Goal: Task Accomplishment & Management: Manage account settings

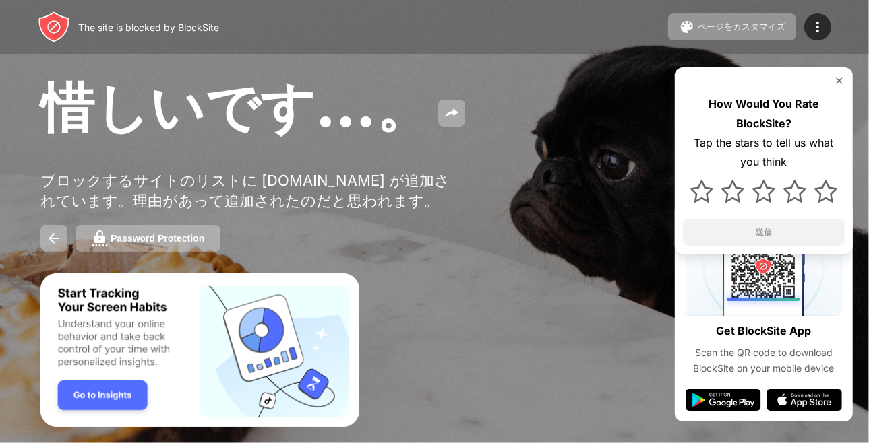
drag, startPoint x: 0, startPoint y: 0, endPoint x: 514, endPoint y: 77, distance: 520.0
click at [514, 77] on div "惜しいです…。" at bounding box center [355, 109] width 630 height 73
click at [813, 28] on img at bounding box center [817, 27] width 16 height 16
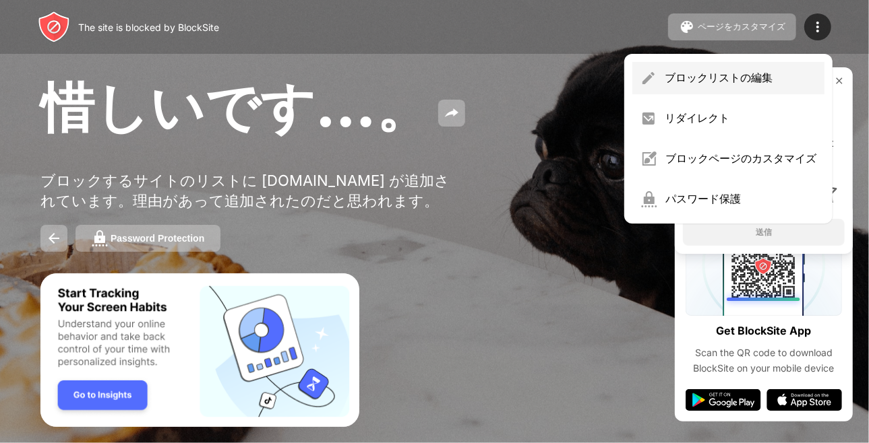
click at [732, 73] on div "ブロックリストの編集" at bounding box center [741, 78] width 152 height 15
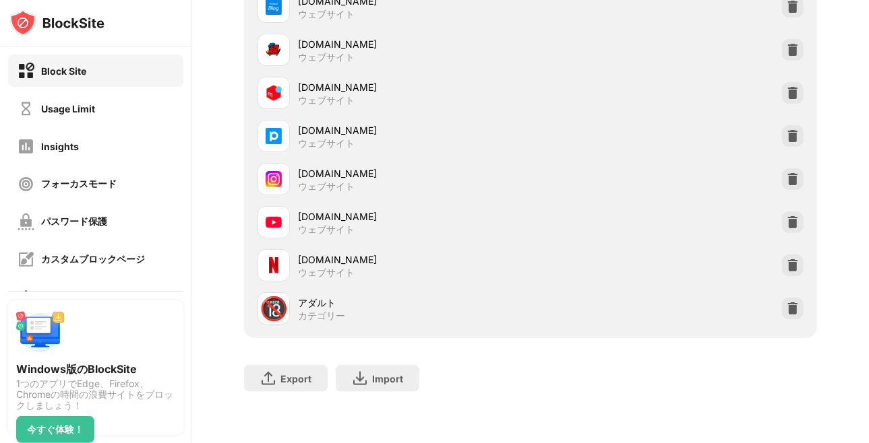
scroll to position [969, 0]
click at [782, 175] on div at bounding box center [793, 179] width 22 height 22
drag, startPoint x: 396, startPoint y: 396, endPoint x: 545, endPoint y: 348, distance: 155.6
click at [545, 348] on div "Export ファイルのエクスポート (Web サイト アイテムのみ) Import ファイルのインポート (Web サイト アイテムのみ)" at bounding box center [530, 371] width 572 height 67
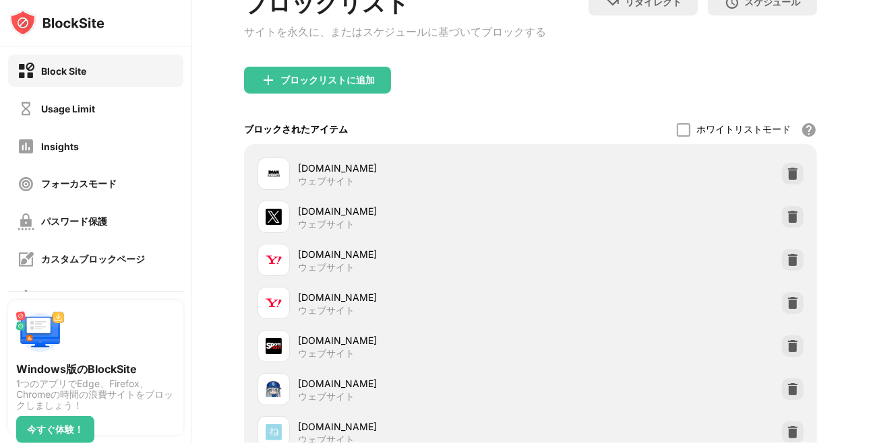
scroll to position [0, 0]
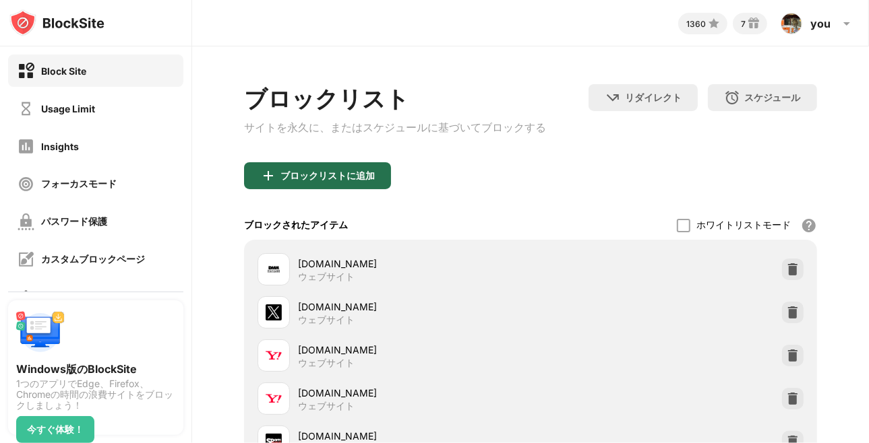
click at [344, 179] on div "ブロックリストに追加" at bounding box center [327, 176] width 94 height 11
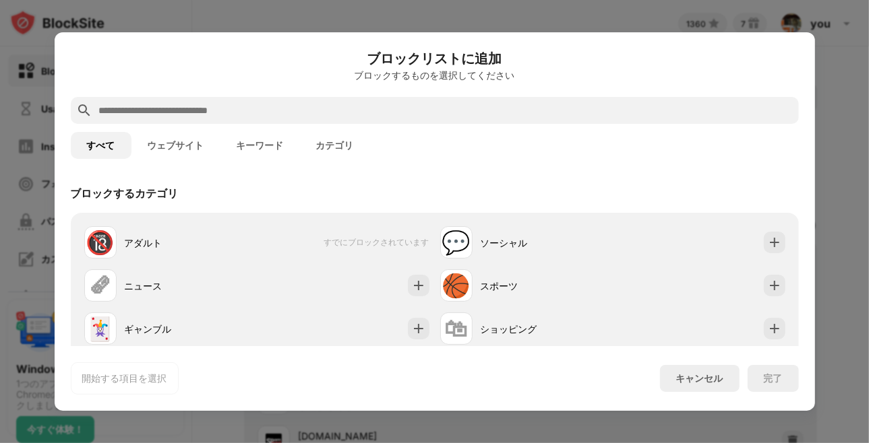
click at [233, 109] on input "text" at bounding box center [446, 110] width 696 height 16
paste input "**********"
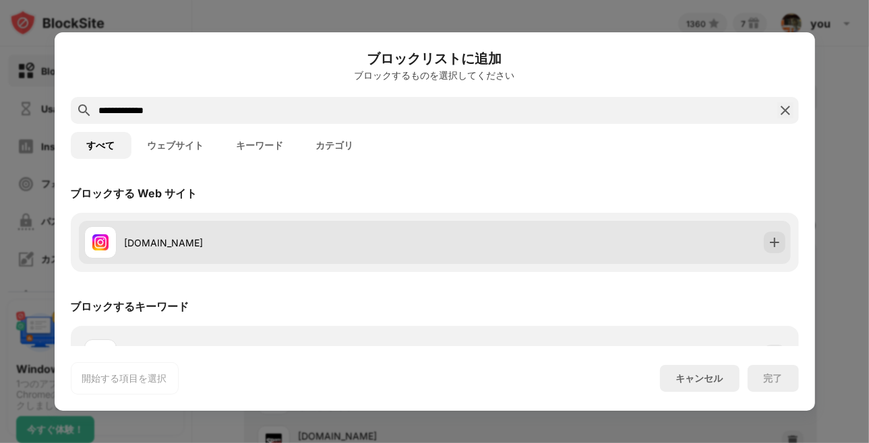
type input "**********"
click at [426, 243] on div "[DOMAIN_NAME]" at bounding box center [280, 243] width 310 height 14
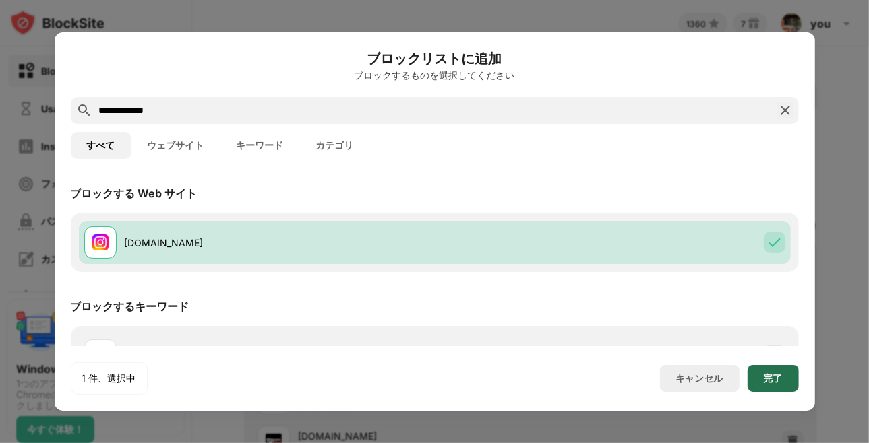
click at [756, 379] on div "完了" at bounding box center [772, 378] width 51 height 27
